Goal: Task Accomplishment & Management: Manage account settings

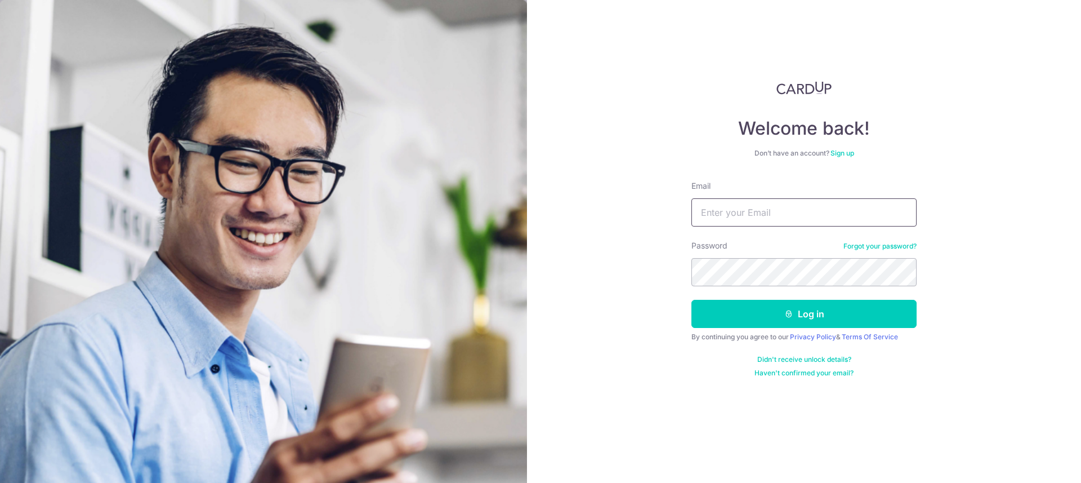
click at [771, 218] on input "Email" at bounding box center [804, 212] width 225 height 28
type input "[EMAIL_ADDRESS][DOMAIN_NAME]"
click at [785, 315] on icon "submit" at bounding box center [789, 313] width 9 height 9
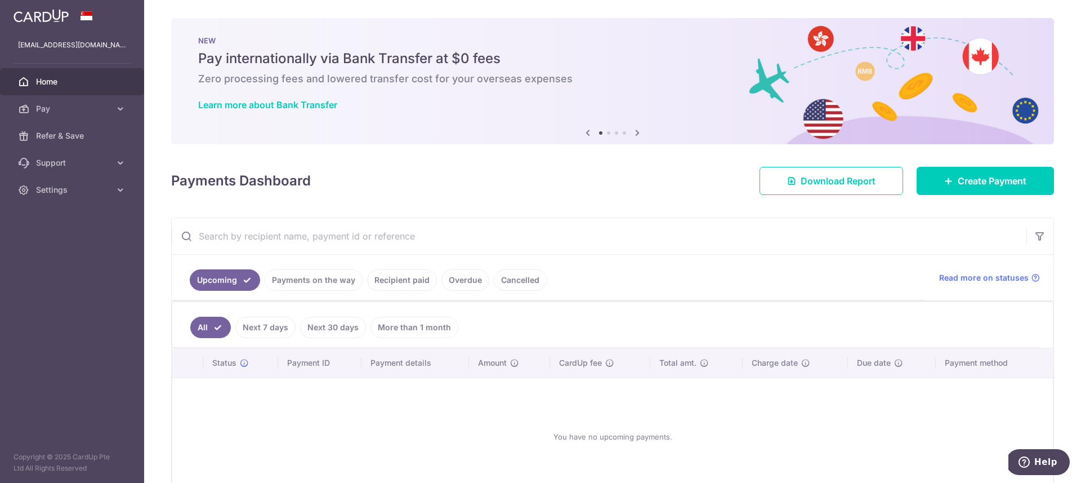
click at [503, 283] on link "Cancelled" at bounding box center [520, 279] width 53 height 21
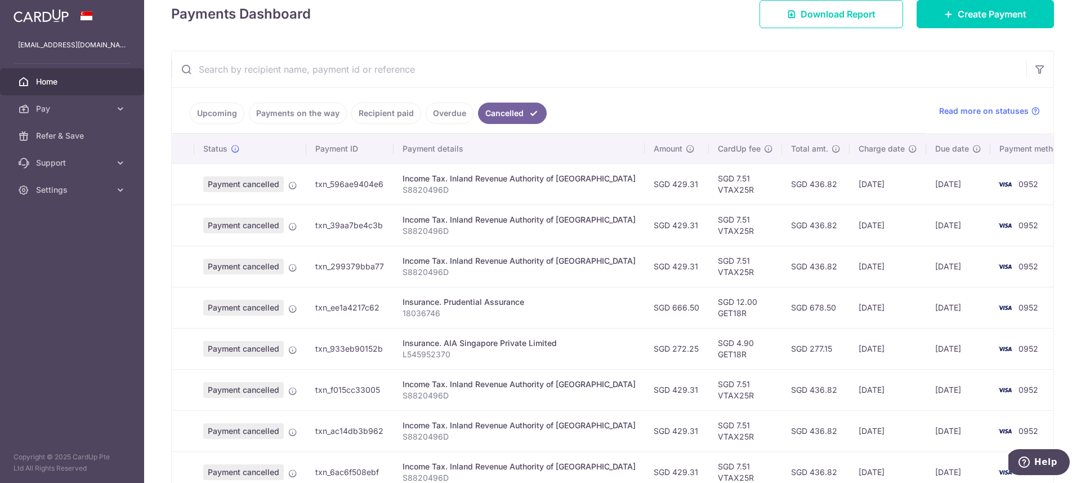
scroll to position [340, 0]
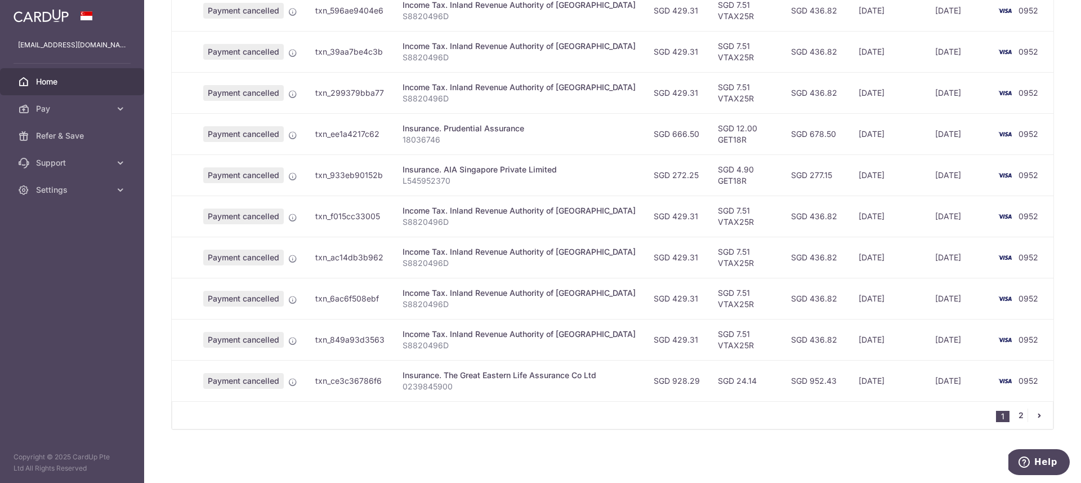
click at [1017, 414] on link "2" at bounding box center [1021, 415] width 14 height 14
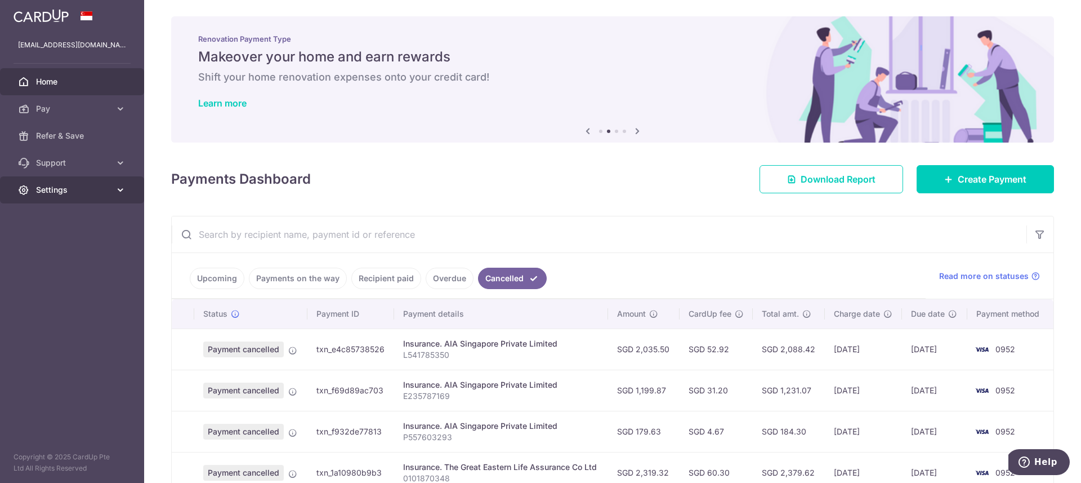
scroll to position [2, 0]
click at [82, 186] on span "Settings" at bounding box center [73, 189] width 74 height 11
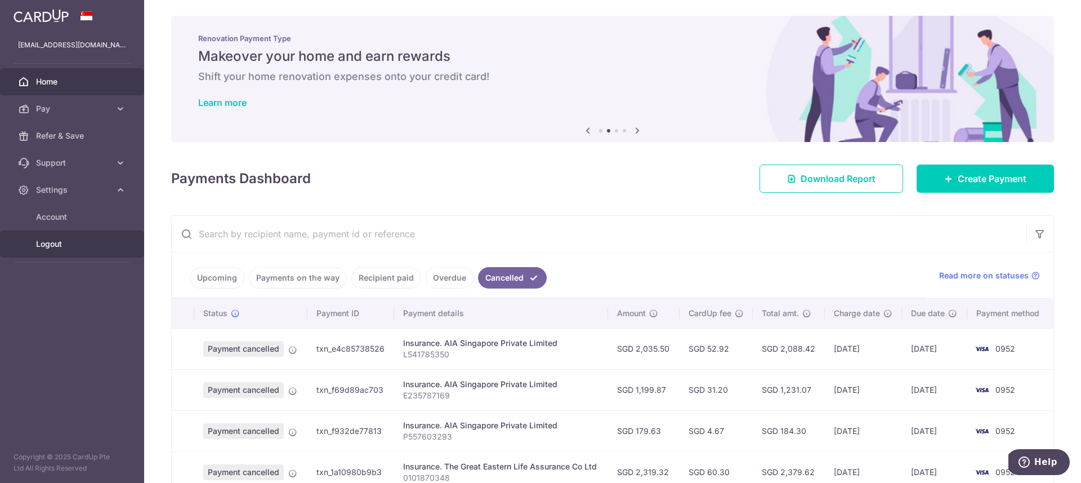
click at [65, 255] on link "Logout" at bounding box center [72, 243] width 144 height 27
